Goal: Information Seeking & Learning: Learn about a topic

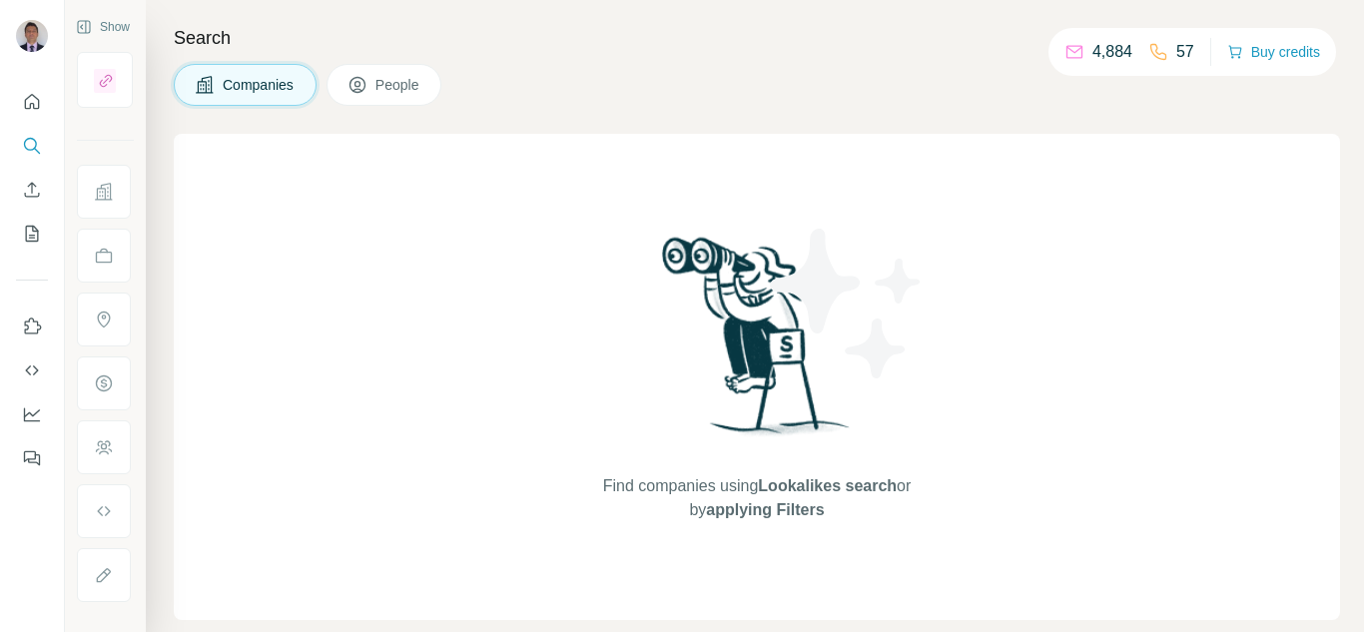
click at [416, 79] on span "People" at bounding box center [399, 85] width 46 height 20
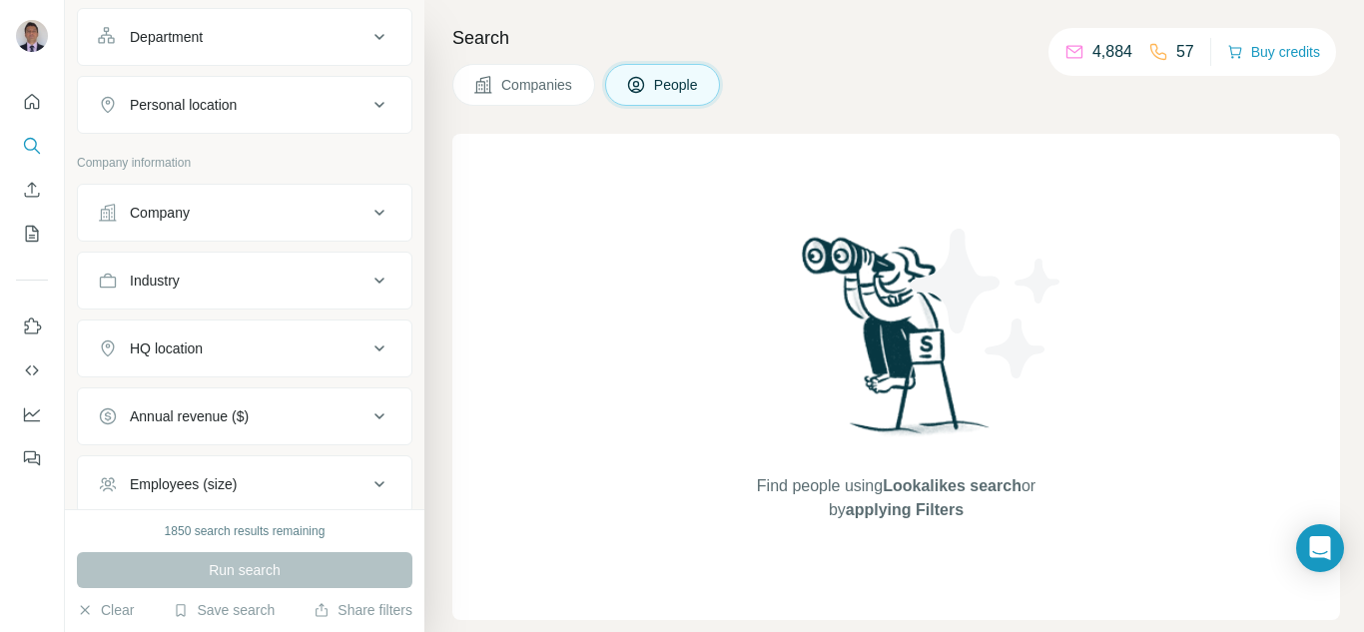
scroll to position [300, 0]
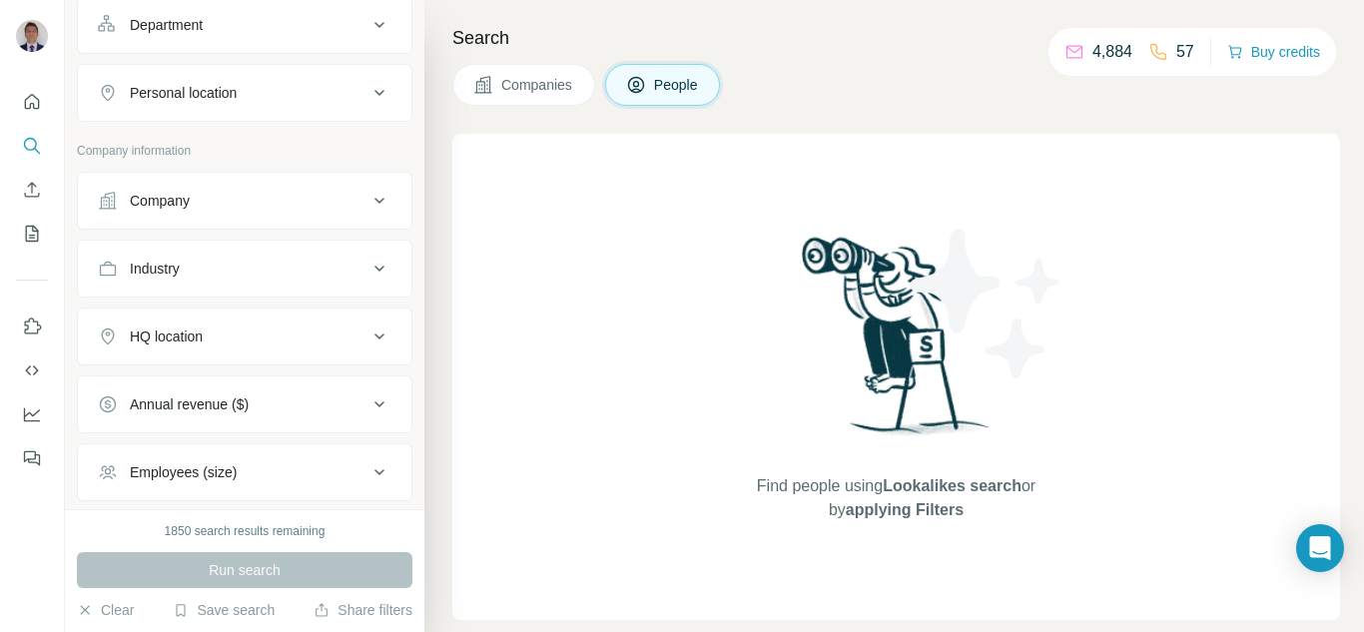
click at [183, 215] on button "Company" at bounding box center [245, 201] width 334 height 48
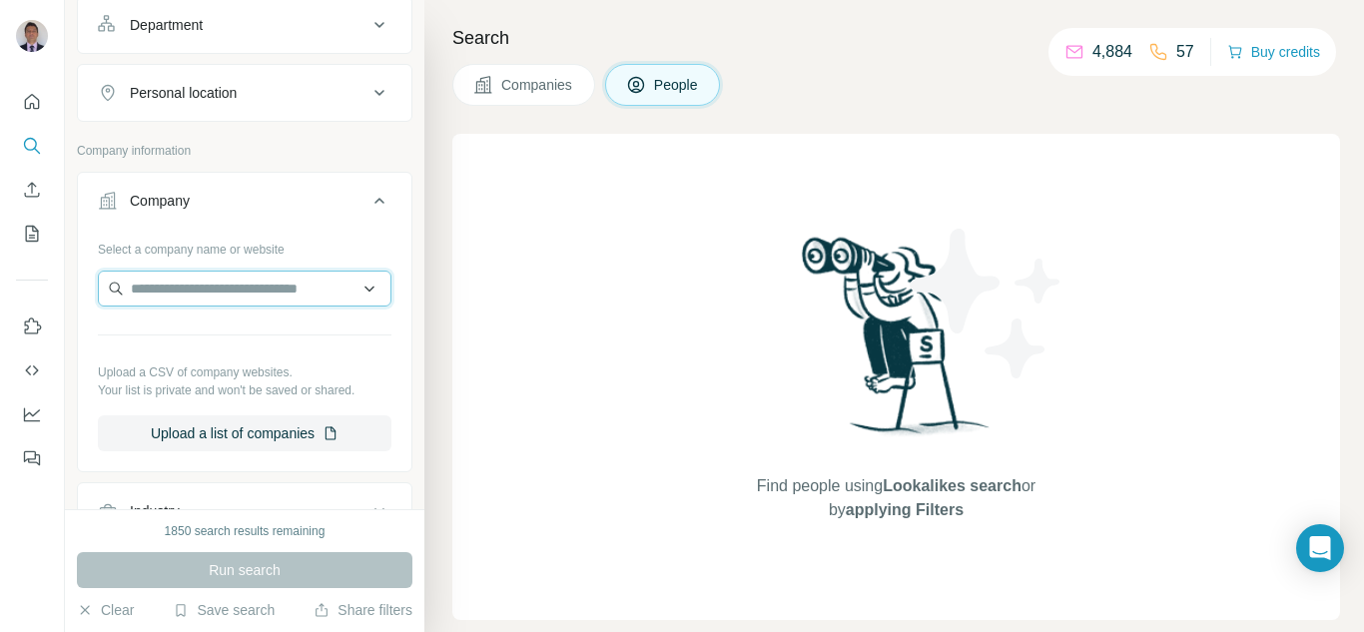
click at [166, 289] on input "text" at bounding box center [245, 289] width 294 height 36
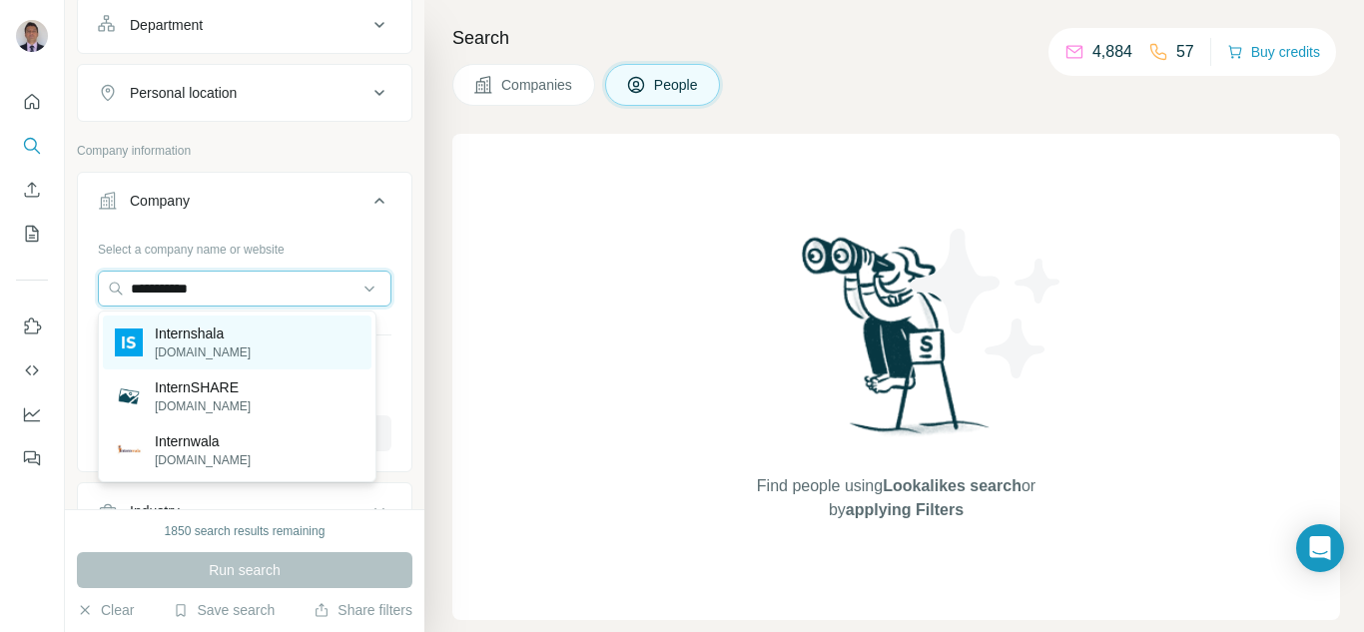
type input "**********"
click at [204, 365] on div "Internshala [DOMAIN_NAME]" at bounding box center [237, 343] width 269 height 54
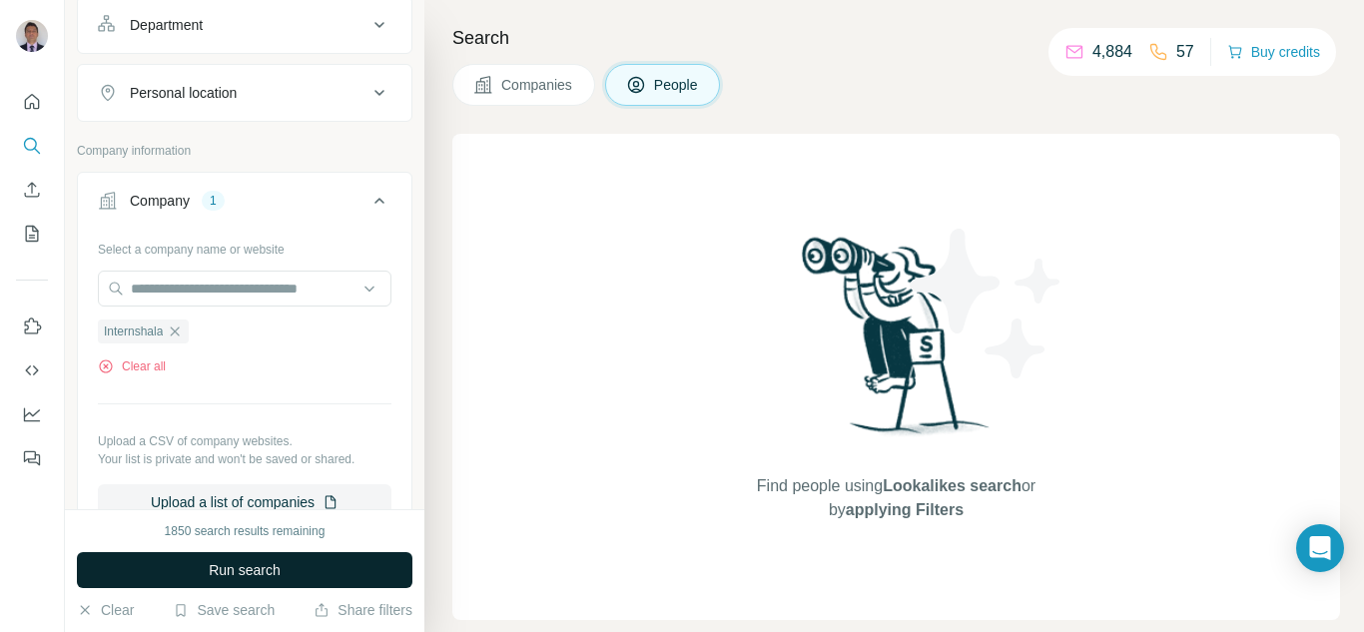
click at [209, 572] on span "Run search" at bounding box center [245, 570] width 72 height 20
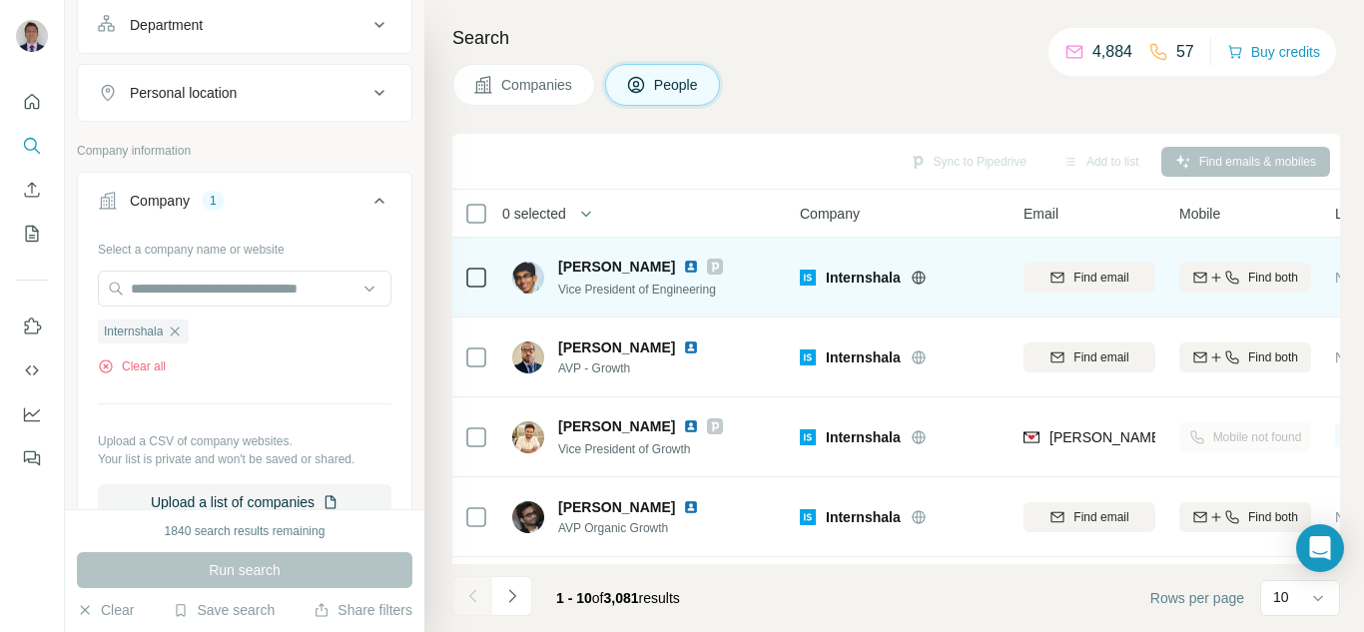
scroll to position [482, 0]
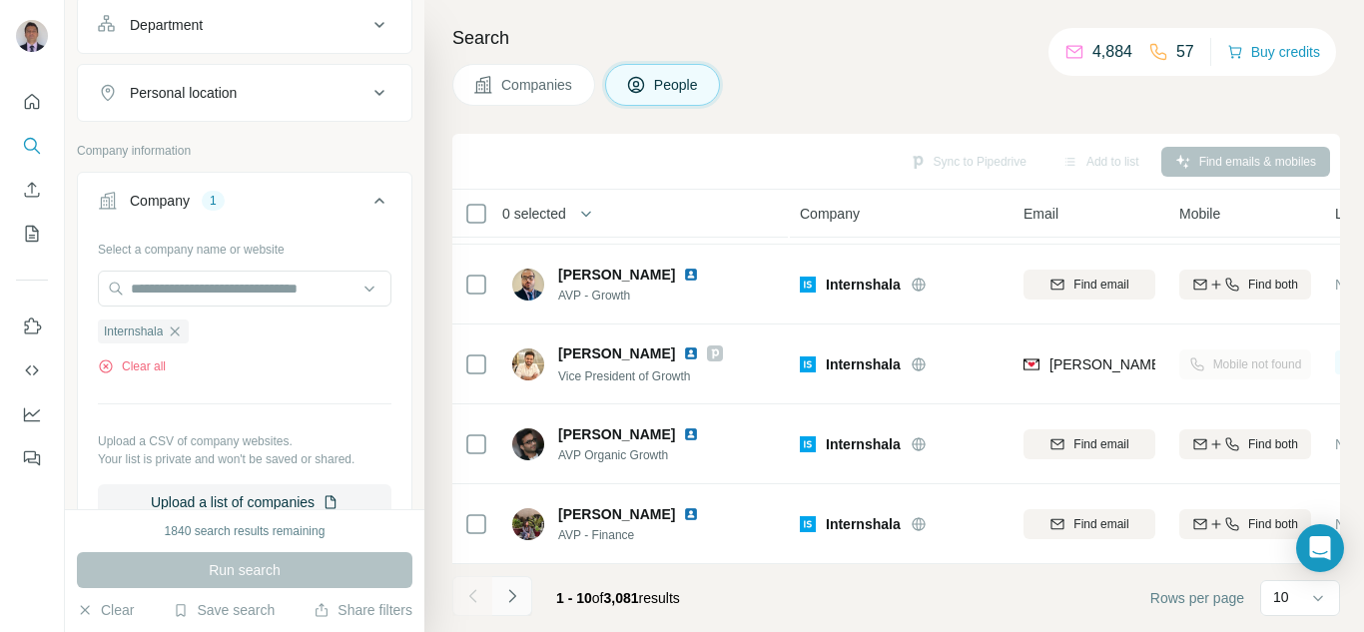
click at [502, 594] on icon "Navigate to next page" at bounding box center [512, 596] width 20 height 20
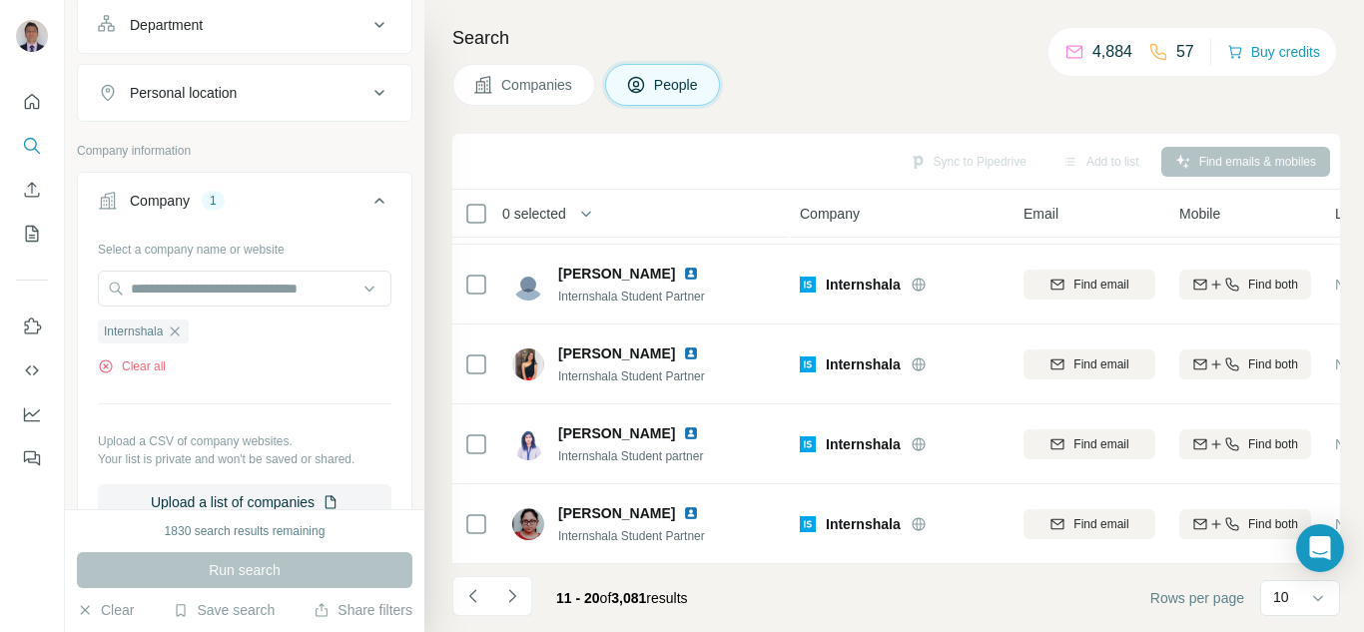
click at [509, 595] on icon "Navigate to next page" at bounding box center [512, 596] width 20 height 20
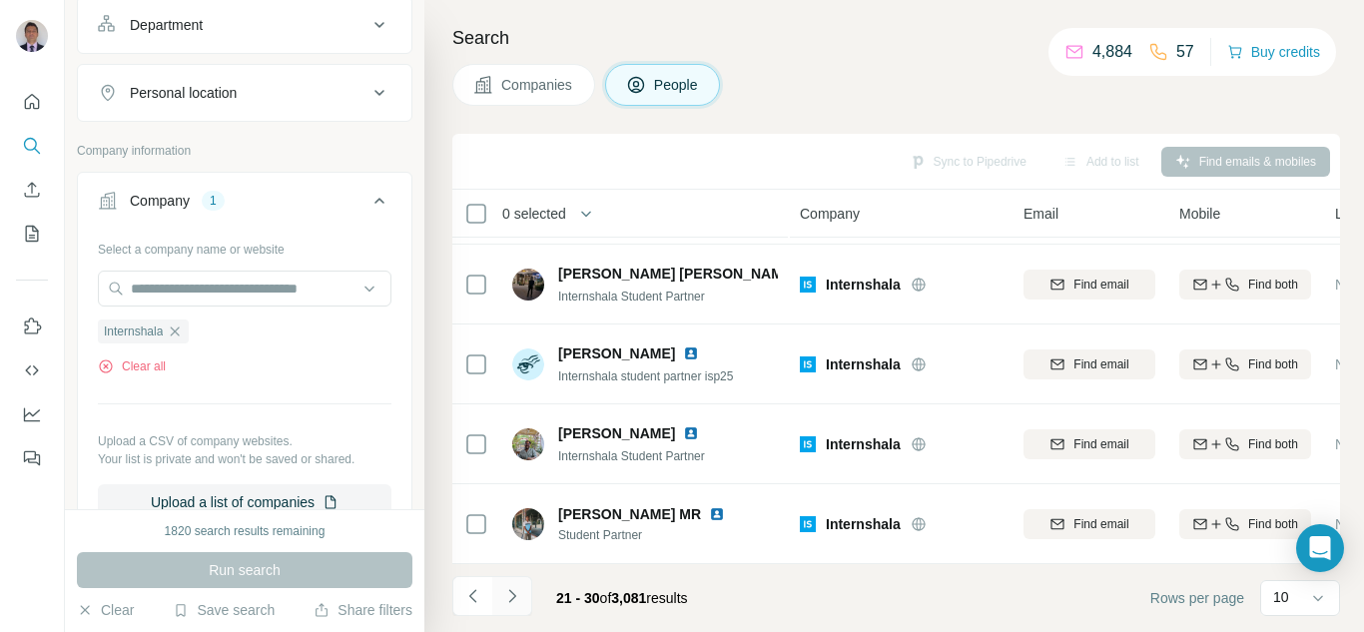
click at [505, 600] on icon "Navigate to next page" at bounding box center [512, 596] width 20 height 20
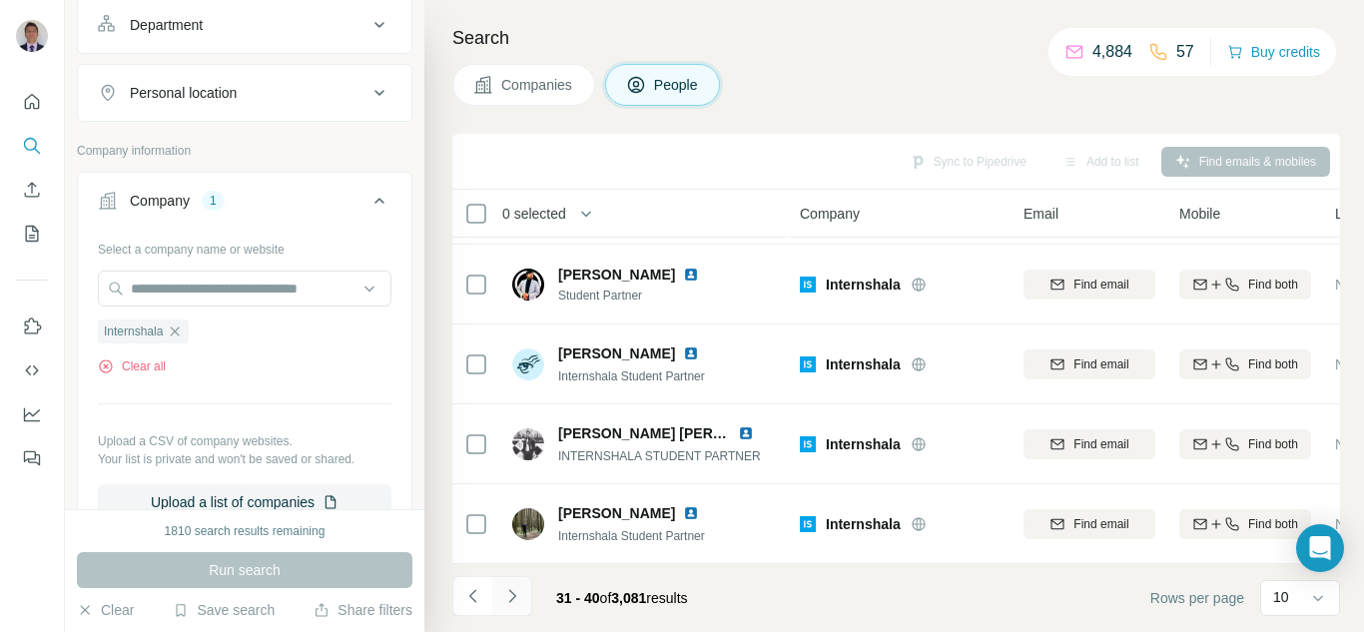
click at [504, 596] on icon "Navigate to next page" at bounding box center [512, 596] width 20 height 20
